Goal: Task Accomplishment & Management: Complete application form

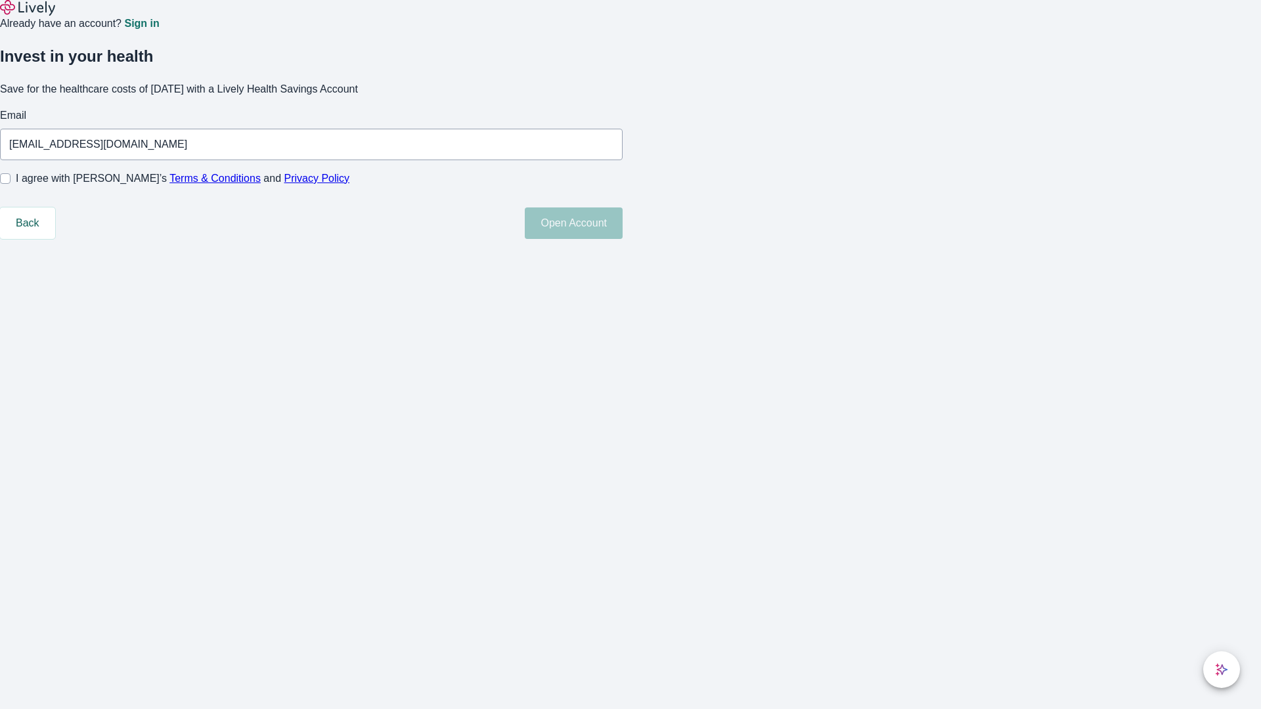
click at [11, 184] on input "I agree with Lively’s Terms & Conditions and Privacy Policy" at bounding box center [5, 178] width 11 height 11
checkbox input "true"
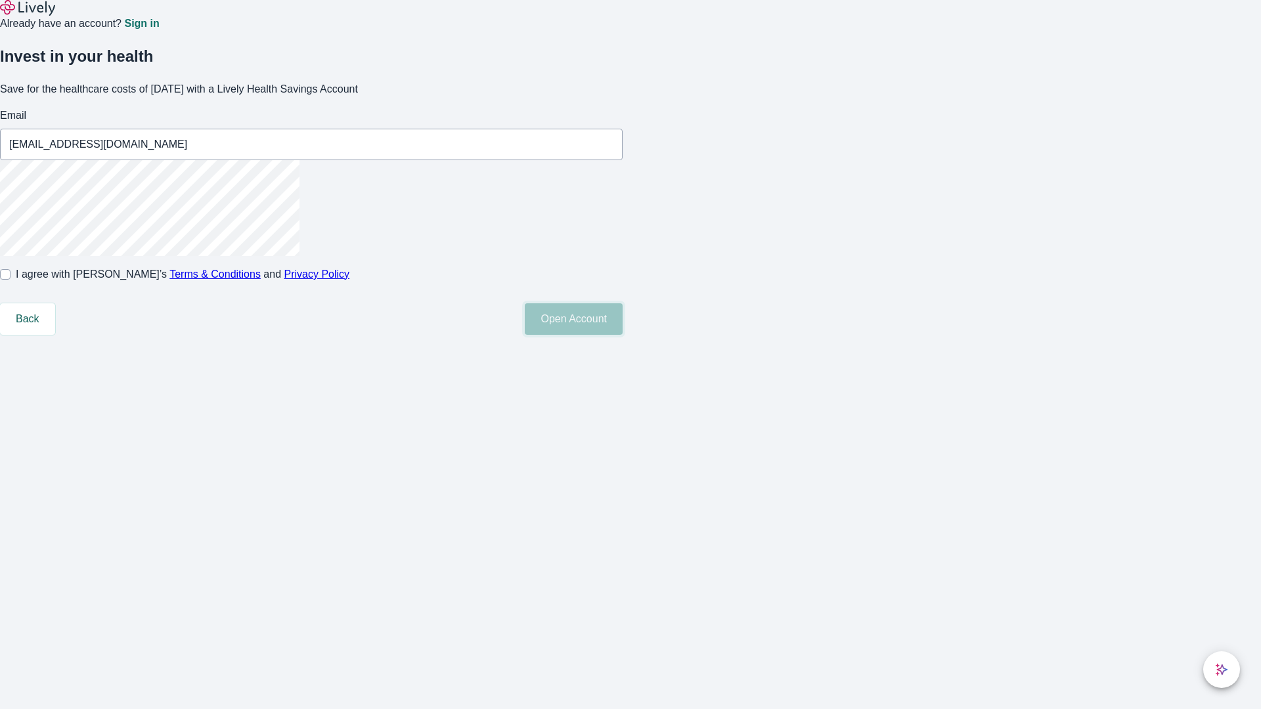
click at [622, 335] on button "Open Account" at bounding box center [574, 319] width 98 height 32
type input "[PERSON_NAME][EMAIL_ADDRESS][DOMAIN_NAME]"
click at [11, 280] on input "I agree with Lively’s Terms & Conditions and Privacy Policy" at bounding box center [5, 274] width 11 height 11
checkbox input "false"
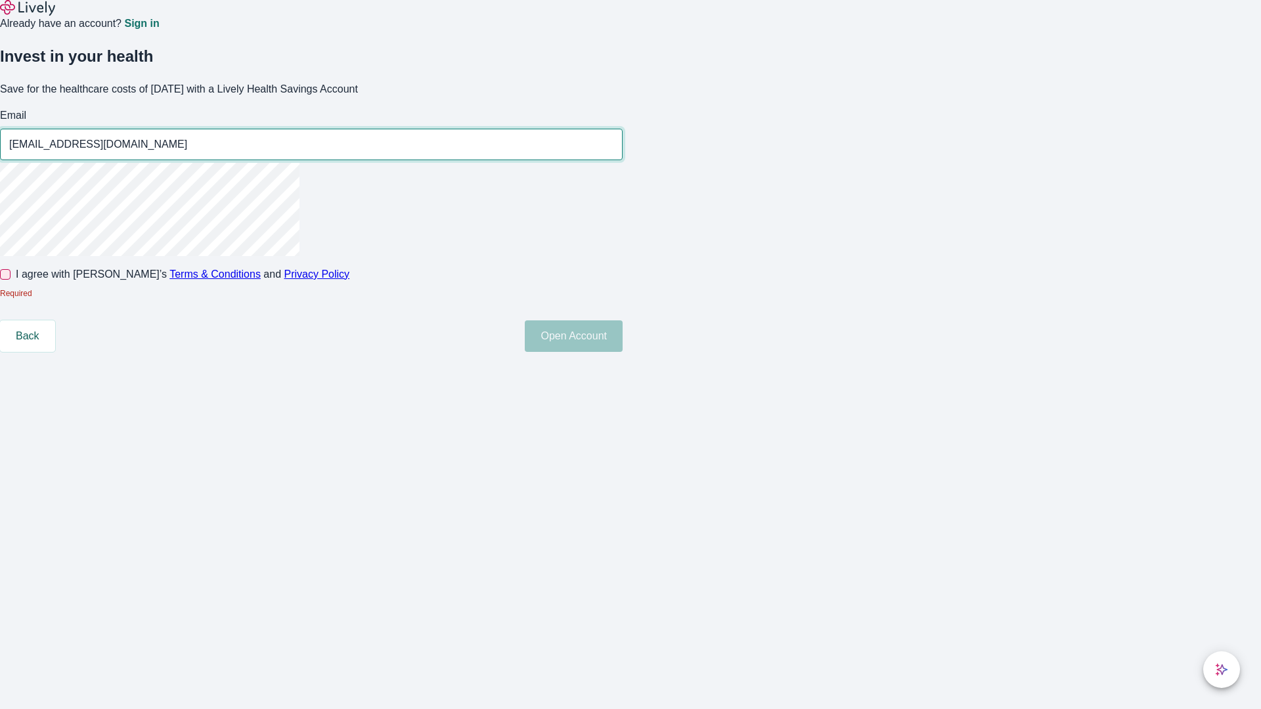
type input "[EMAIL_ADDRESS][DOMAIN_NAME]"
click at [11, 280] on input "I agree with Lively’s Terms & Conditions and Privacy Policy" at bounding box center [5, 274] width 11 height 11
checkbox input "true"
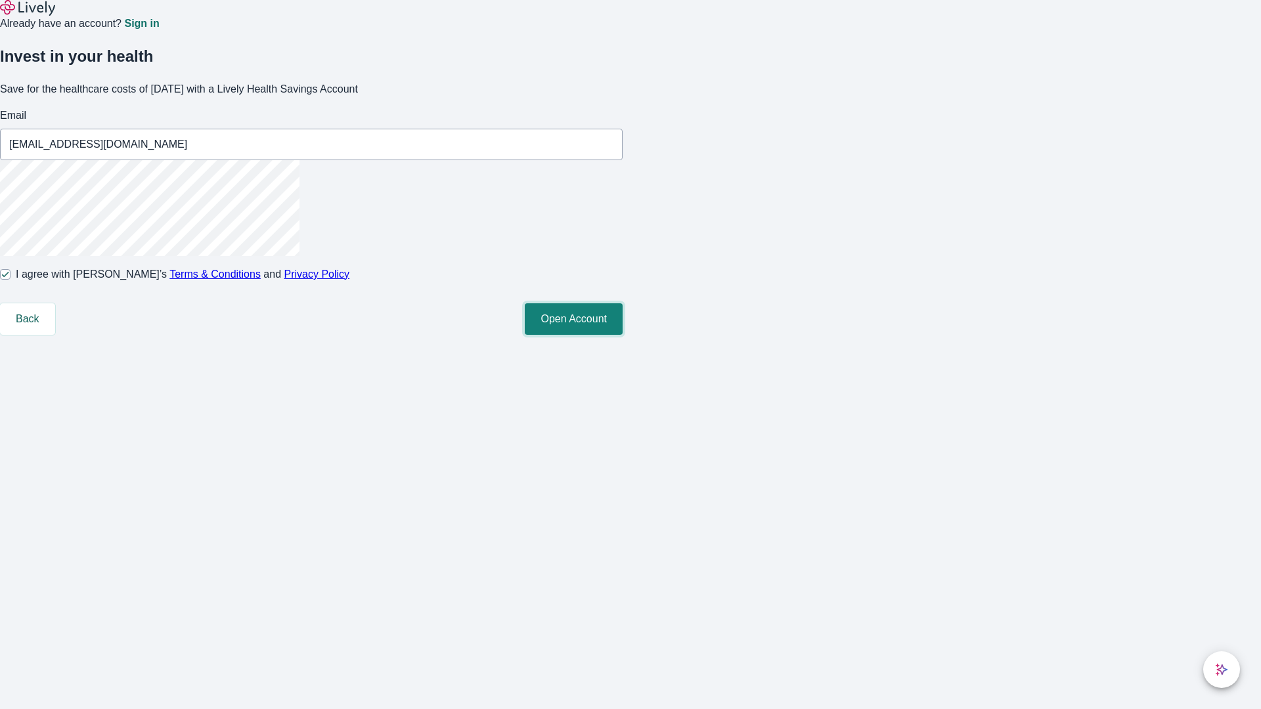
click at [622, 335] on button "Open Account" at bounding box center [574, 319] width 98 height 32
